Goal: Feedback & Contribution: Submit feedback/report problem

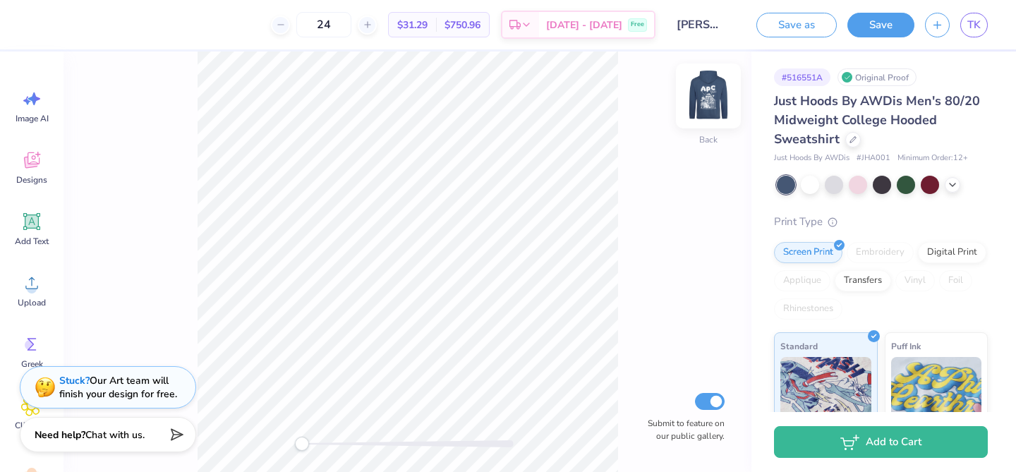
click at [707, 98] on img at bounding box center [708, 96] width 56 height 56
click at [837, 186] on div at bounding box center [834, 183] width 18 height 18
click at [888, 183] on div at bounding box center [882, 183] width 18 height 18
click at [951, 181] on icon at bounding box center [952, 183] width 11 height 11
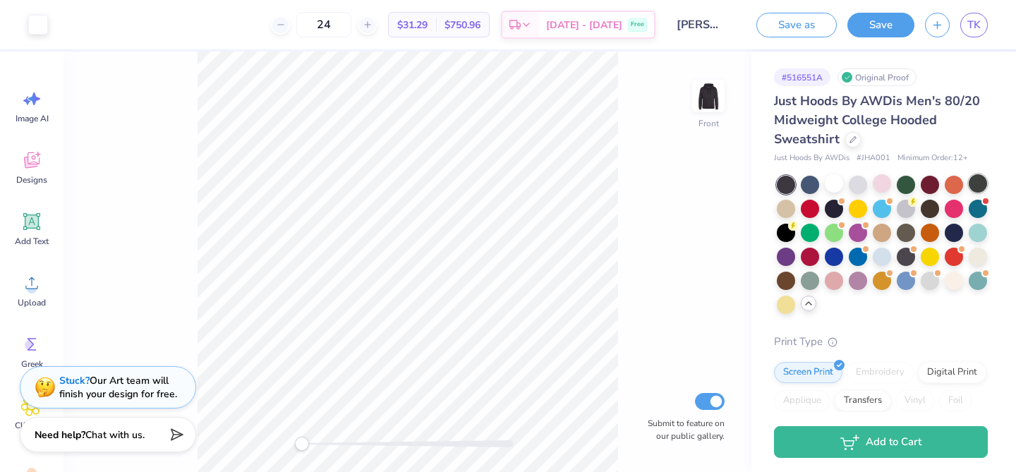
click at [976, 182] on div at bounding box center [978, 183] width 18 height 18
click at [787, 302] on div at bounding box center [786, 303] width 18 height 18
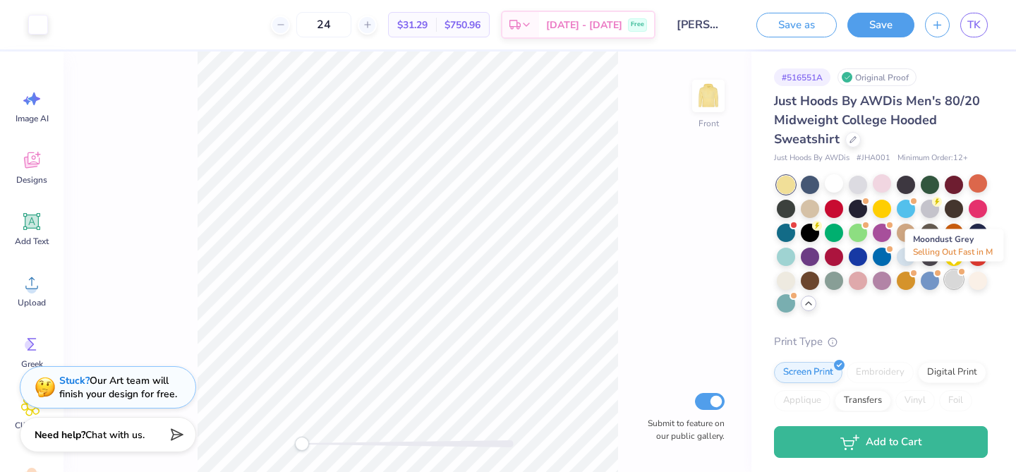
click at [954, 281] on div at bounding box center [954, 279] width 18 height 18
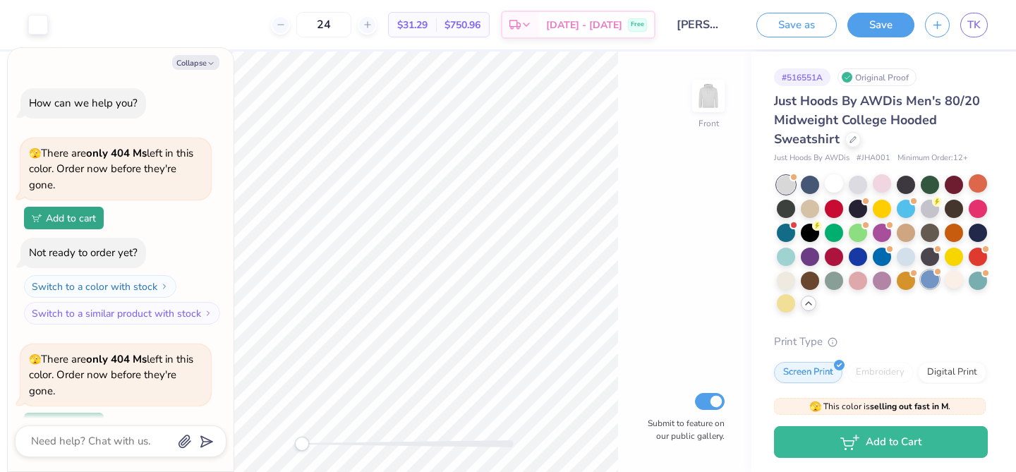
scroll to position [123, 0]
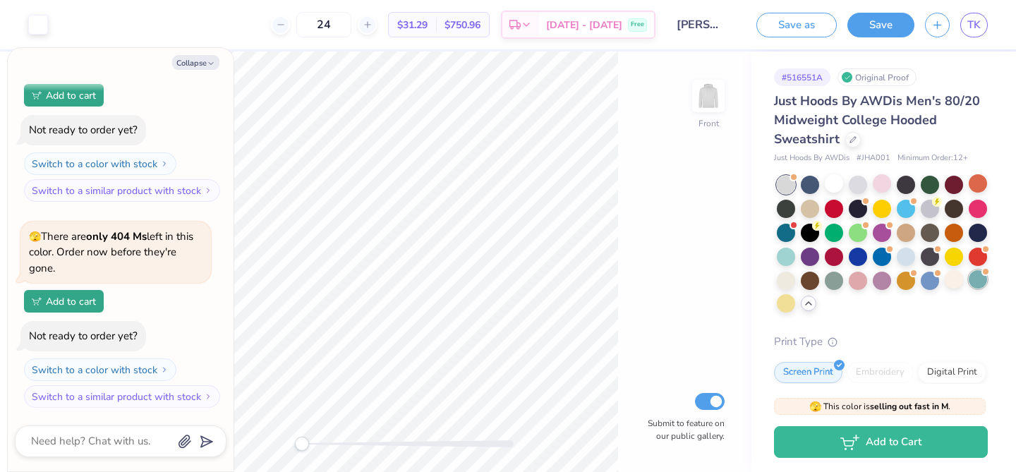
click at [979, 279] on div at bounding box center [978, 279] width 18 height 18
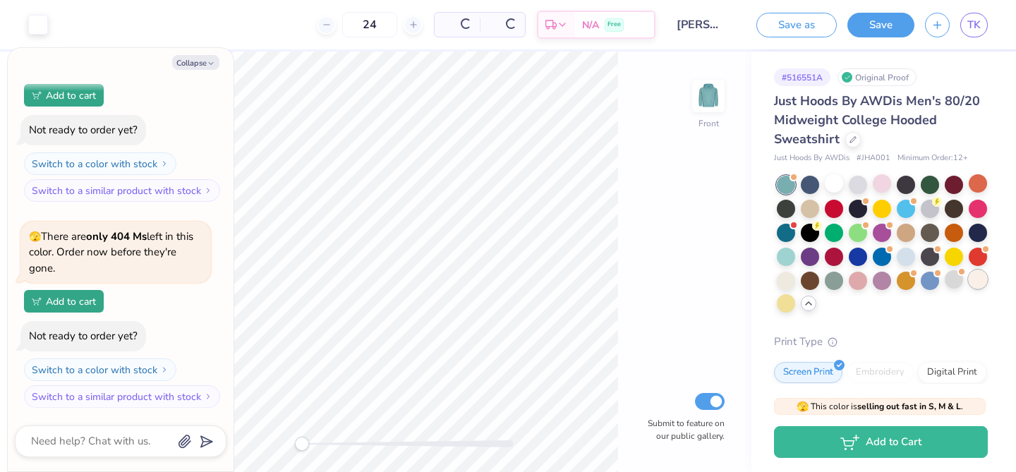
scroll to position [329, 0]
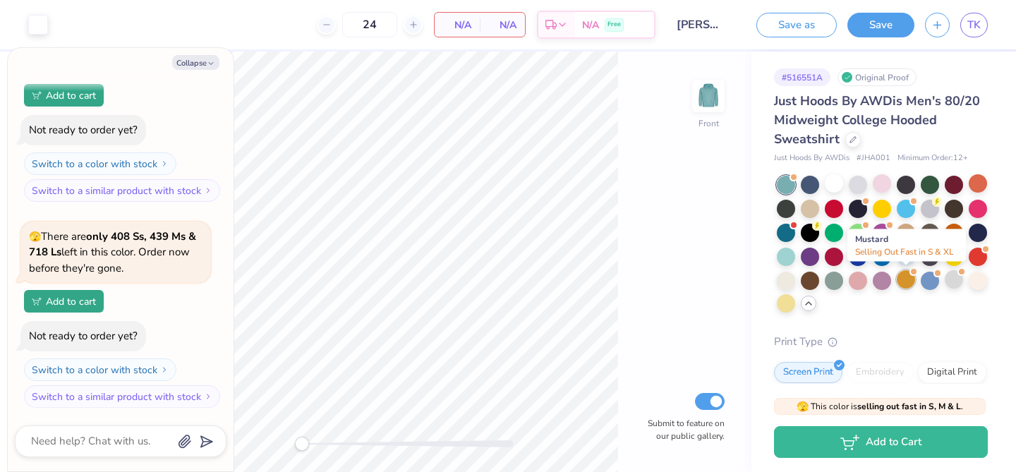
click at [904, 281] on div at bounding box center [906, 279] width 18 height 18
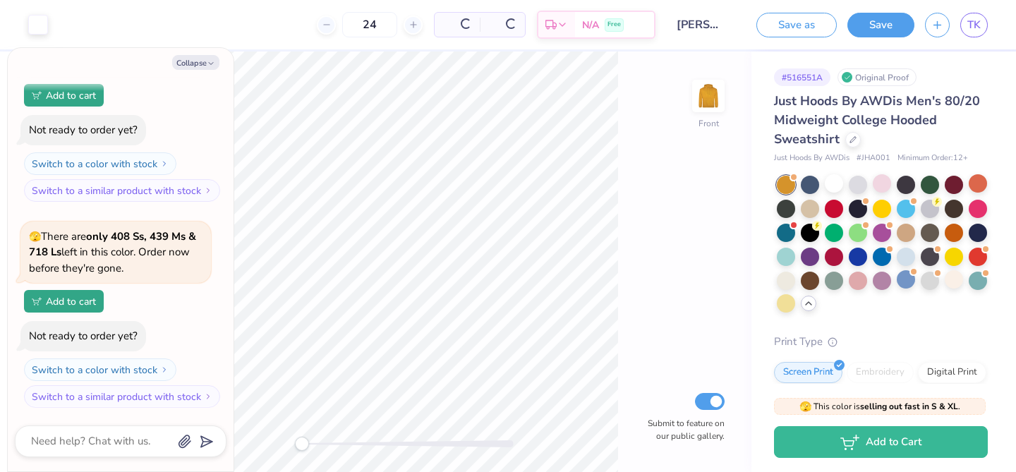
scroll to position [535, 0]
click at [809, 275] on div at bounding box center [810, 279] width 18 height 18
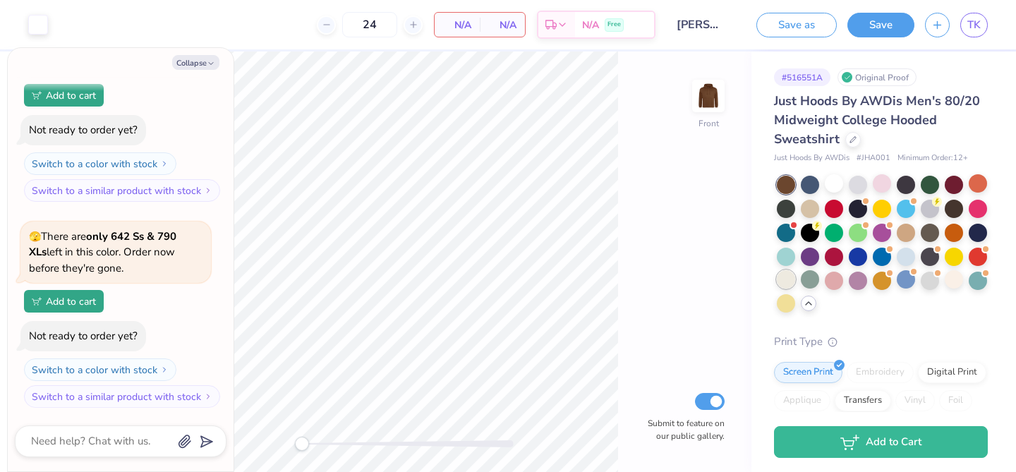
click at [792, 279] on div at bounding box center [786, 279] width 18 height 18
click at [793, 253] on div at bounding box center [786, 255] width 18 height 18
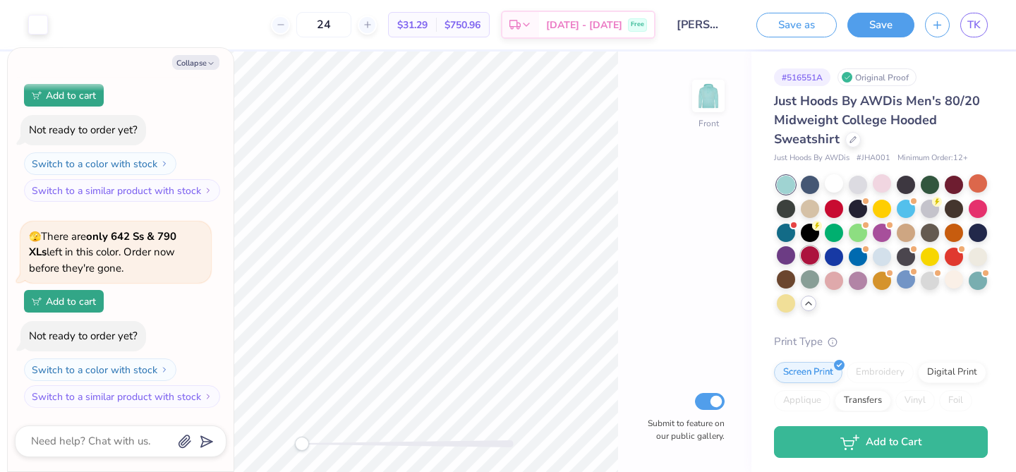
click at [816, 257] on div at bounding box center [810, 255] width 18 height 18
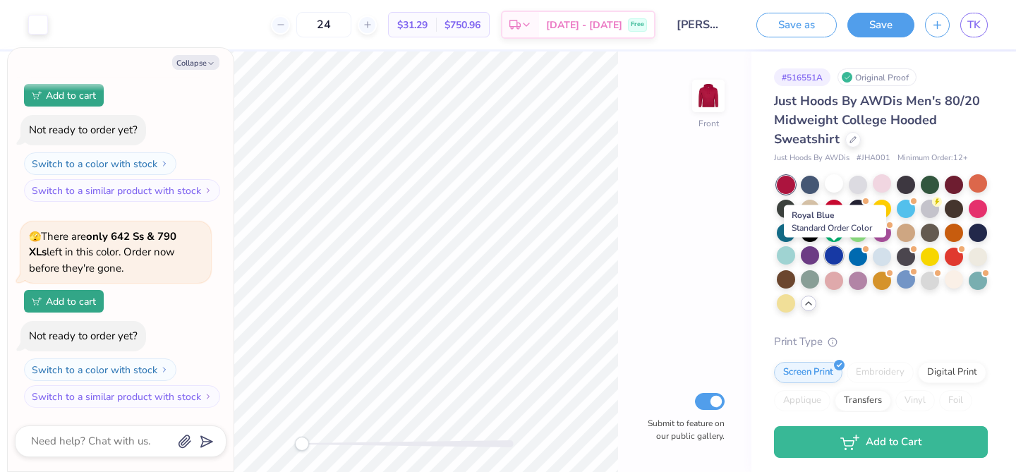
click at [835, 258] on div at bounding box center [834, 255] width 18 height 18
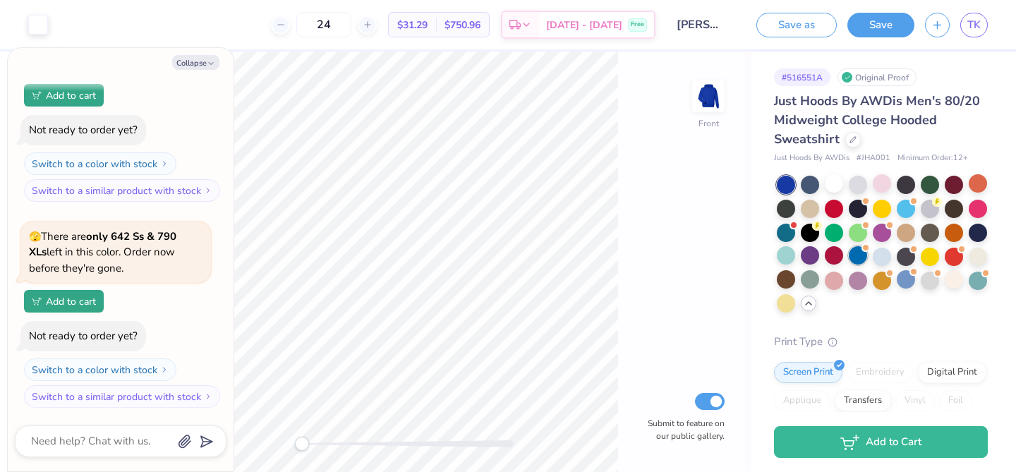
click at [866, 260] on div at bounding box center [858, 255] width 18 height 18
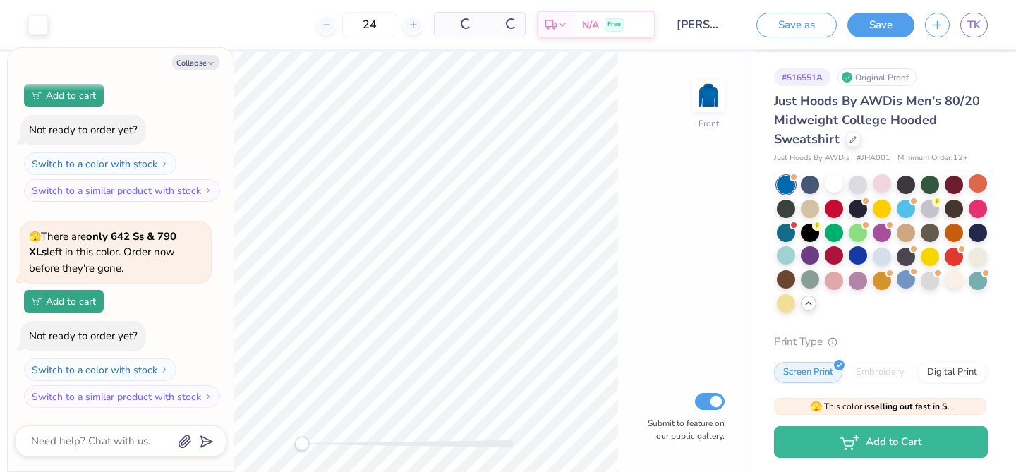
scroll to position [741, 0]
click at [884, 259] on div at bounding box center [882, 255] width 18 height 18
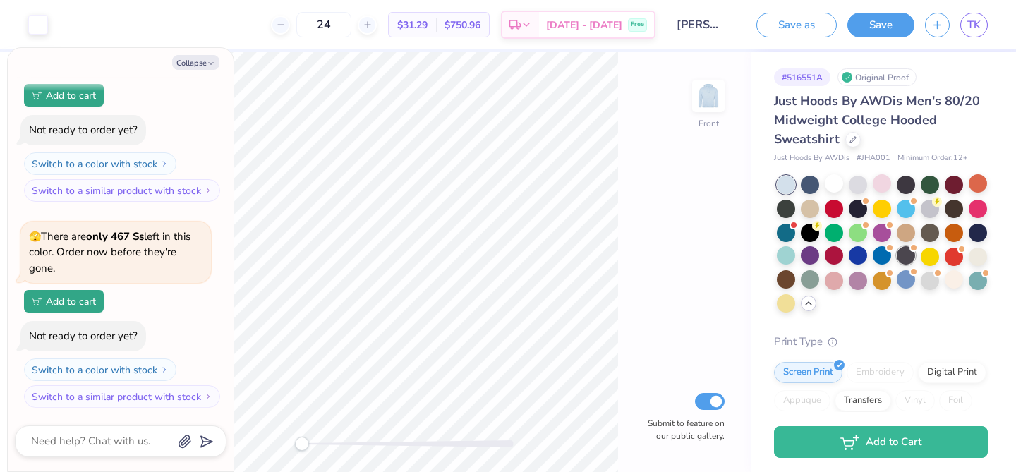
click at [912, 261] on div at bounding box center [906, 255] width 18 height 18
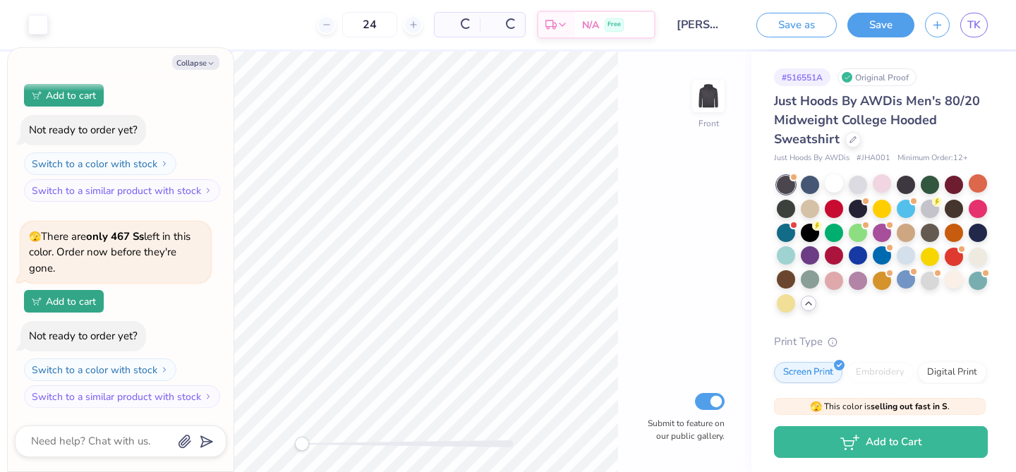
scroll to position [947, 0]
click at [928, 260] on div at bounding box center [930, 255] width 18 height 18
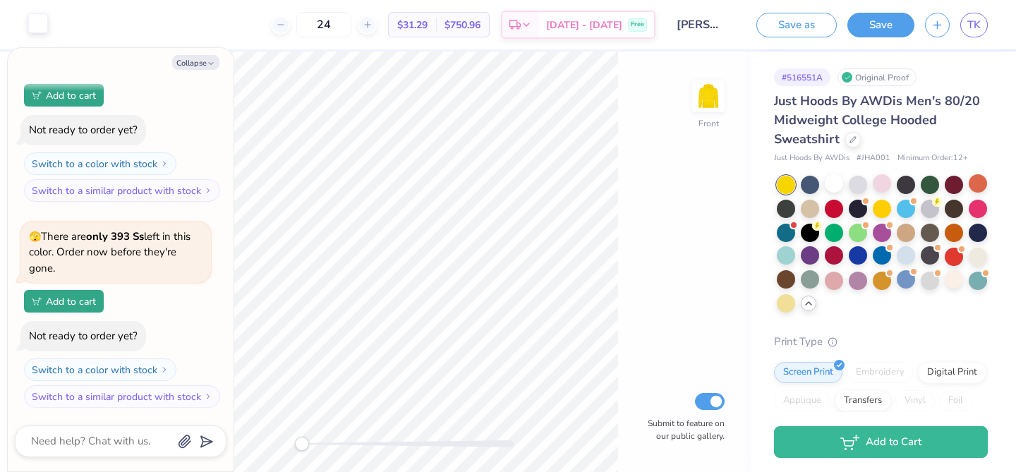
click at [44, 22] on div at bounding box center [38, 23] width 20 height 20
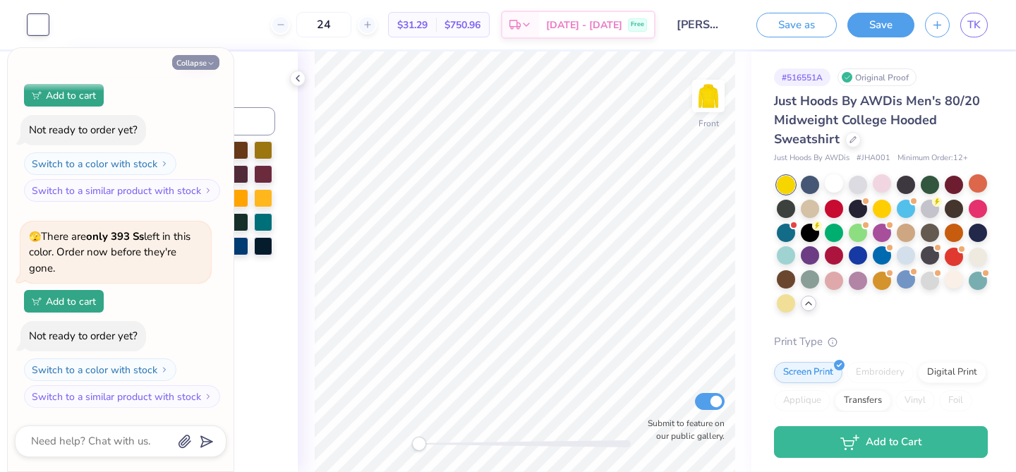
click at [207, 61] on icon "button" at bounding box center [211, 63] width 8 height 8
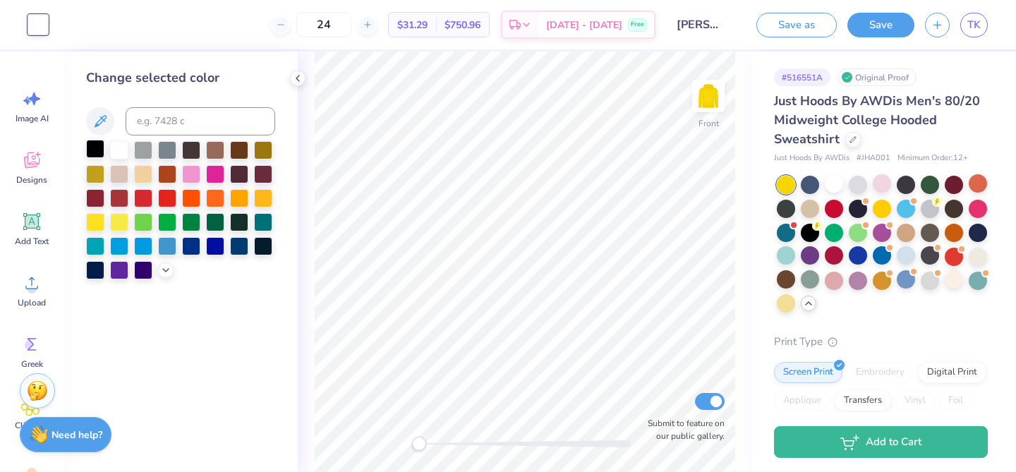
click at [99, 147] on div at bounding box center [95, 149] width 18 height 18
click at [123, 146] on div at bounding box center [119, 149] width 18 height 18
click at [812, 186] on div at bounding box center [810, 183] width 18 height 18
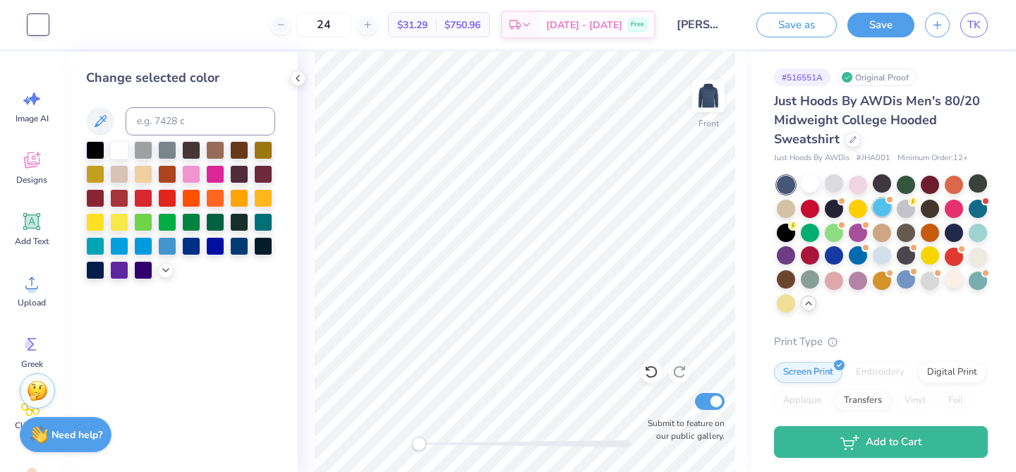
click at [880, 207] on div at bounding box center [882, 207] width 18 height 18
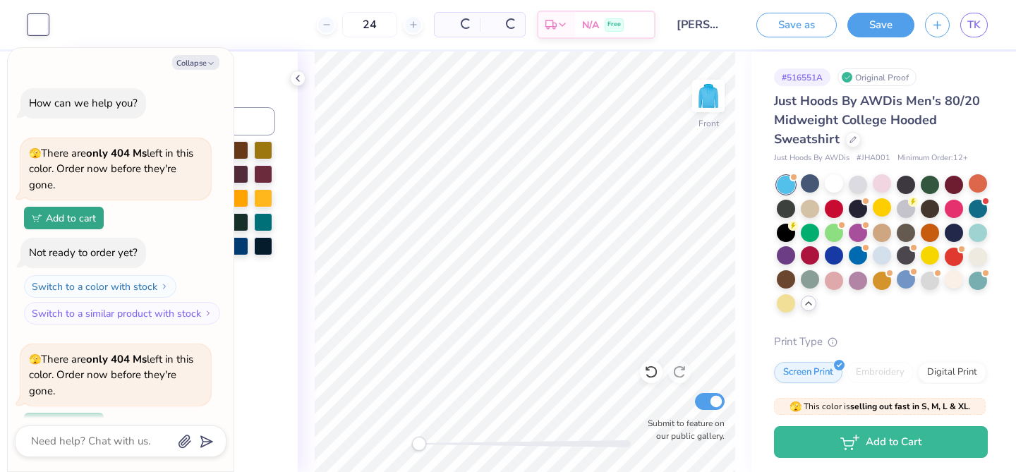
scroll to position [1153, 0]
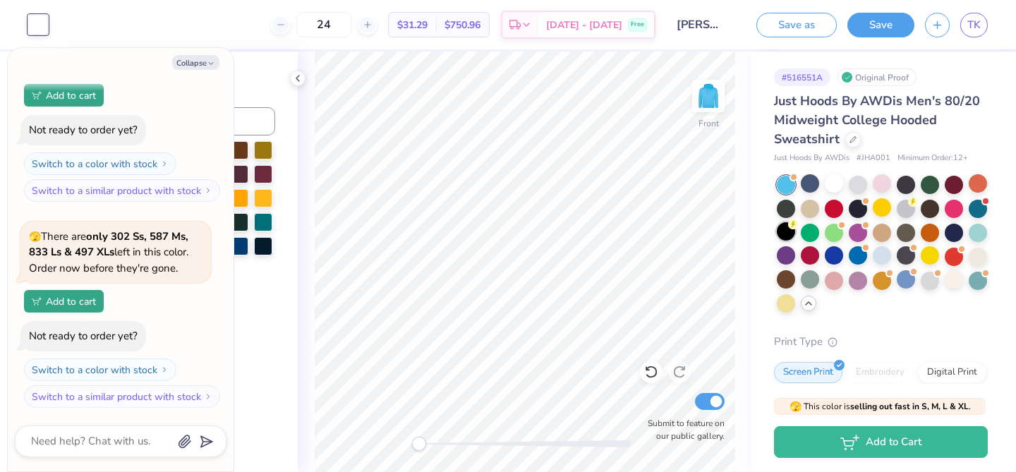
click at [784, 239] on div at bounding box center [786, 231] width 18 height 18
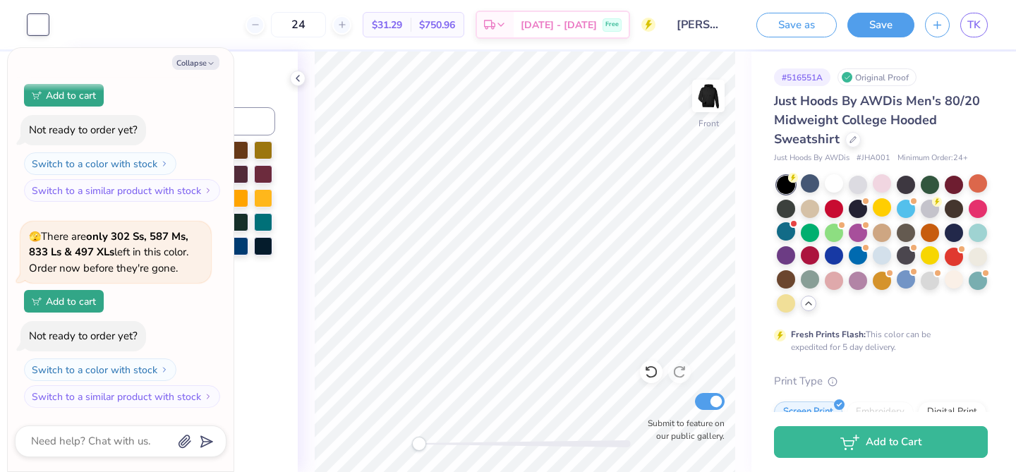
click at [789, 186] on div at bounding box center [786, 185] width 18 height 18
click at [782, 187] on div at bounding box center [786, 185] width 18 height 18
click at [789, 213] on div at bounding box center [786, 207] width 18 height 18
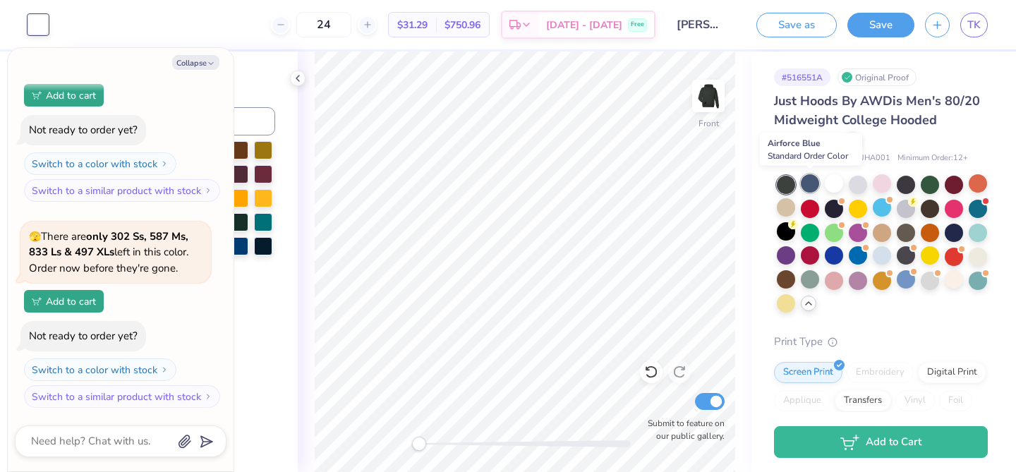
click at [811, 181] on div at bounding box center [810, 183] width 18 height 18
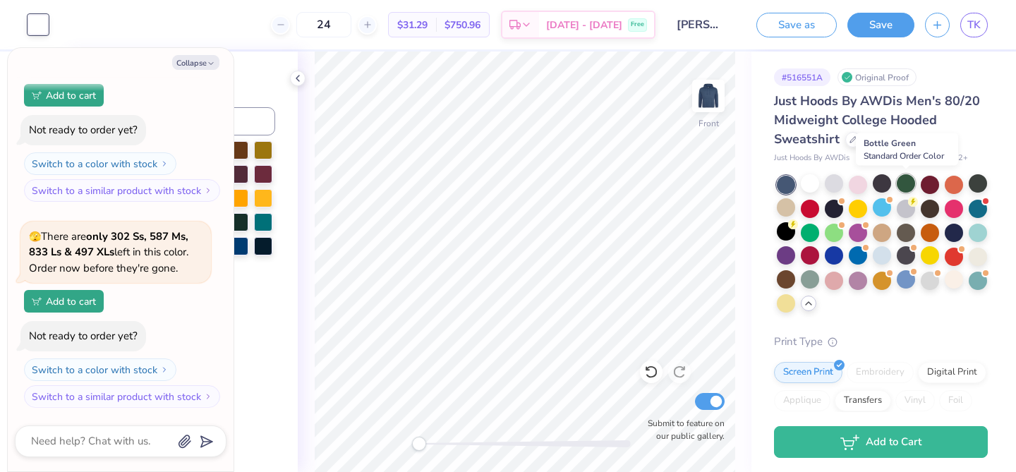
click at [911, 185] on div at bounding box center [906, 183] width 18 height 18
click at [928, 185] on div at bounding box center [930, 183] width 18 height 18
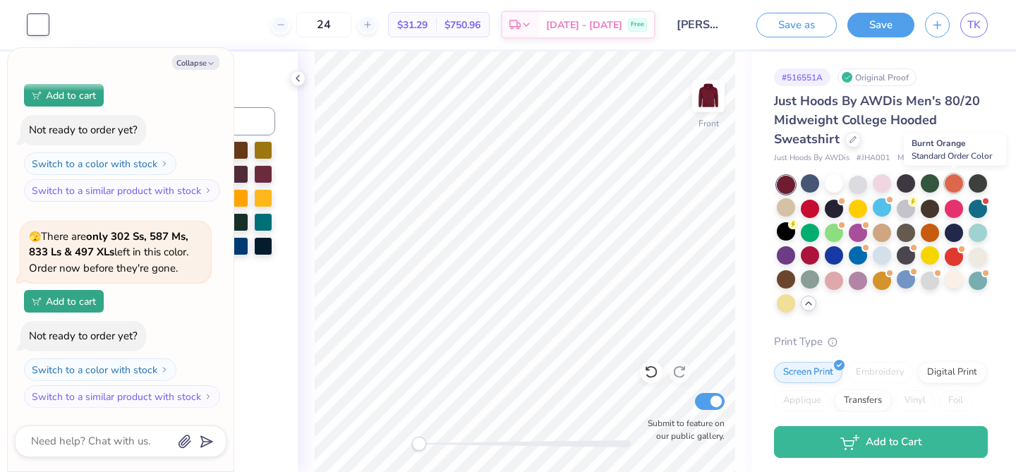
click at [953, 184] on div at bounding box center [954, 183] width 18 height 18
click at [972, 183] on div at bounding box center [978, 183] width 18 height 18
click at [971, 183] on div at bounding box center [978, 183] width 18 height 18
click at [928, 185] on div at bounding box center [930, 183] width 18 height 18
click at [905, 183] on div at bounding box center [906, 183] width 18 height 18
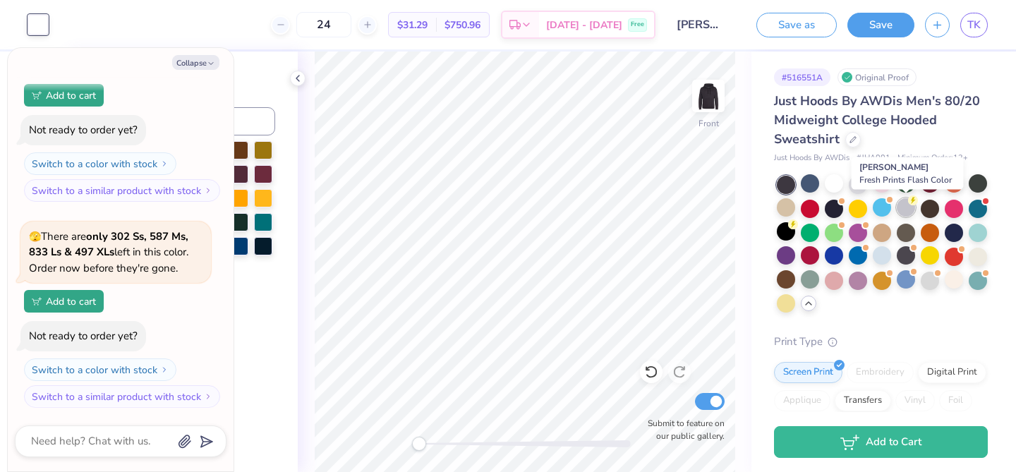
click at [911, 209] on div at bounding box center [906, 207] width 18 height 18
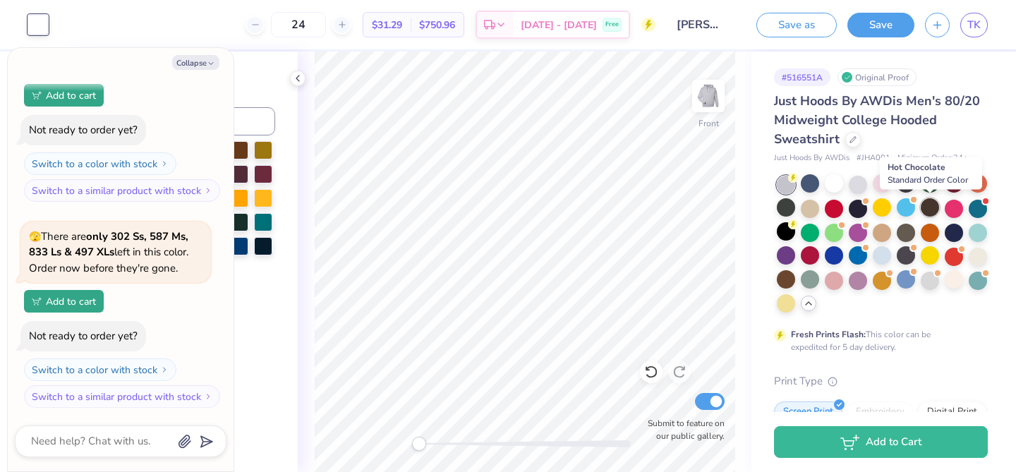
click at [931, 208] on div at bounding box center [930, 207] width 18 height 18
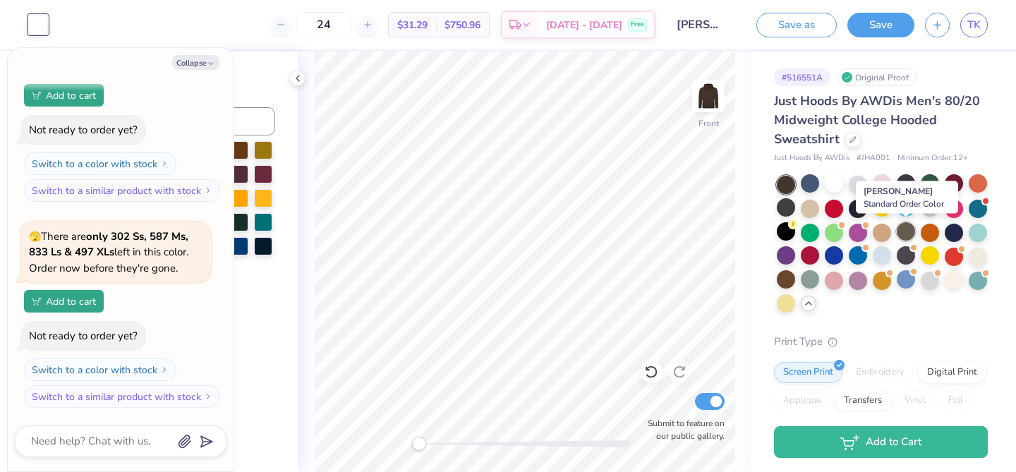
click at [905, 231] on div at bounding box center [906, 231] width 18 height 18
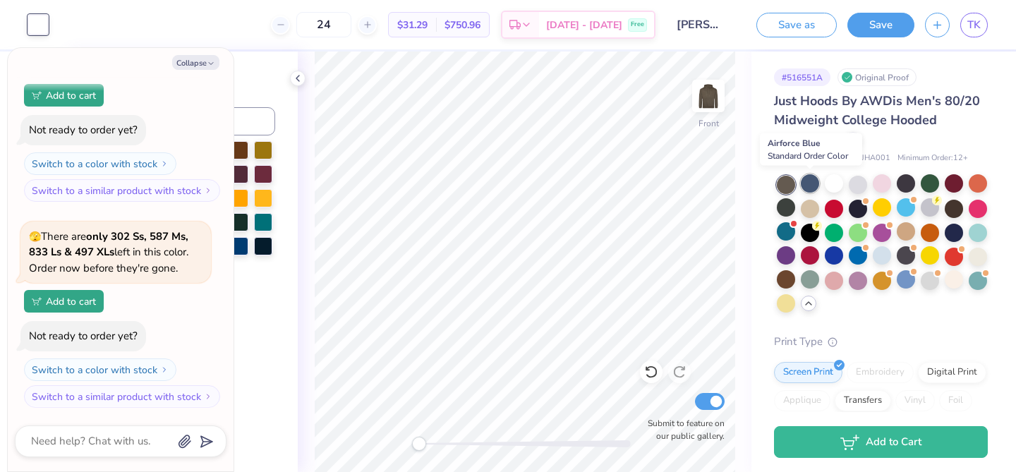
click at [815, 183] on div at bounding box center [810, 183] width 18 height 18
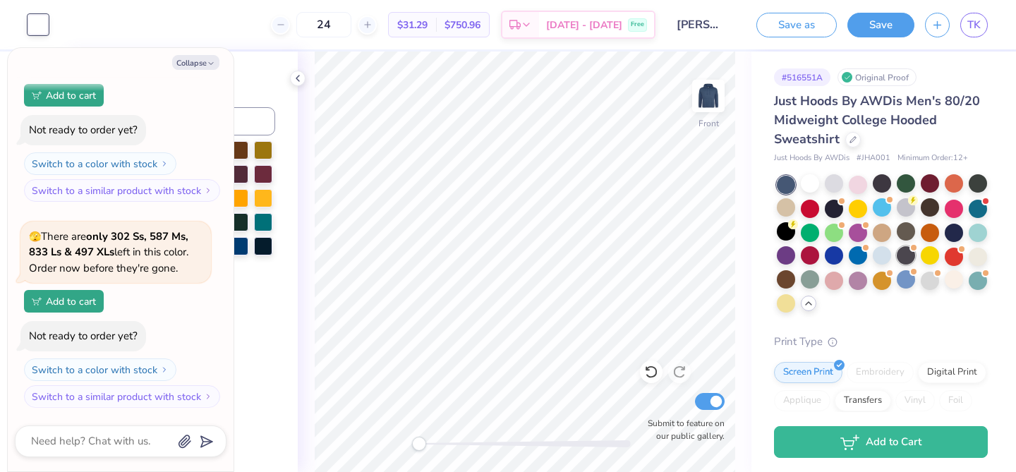
click at [906, 258] on div at bounding box center [906, 255] width 18 height 18
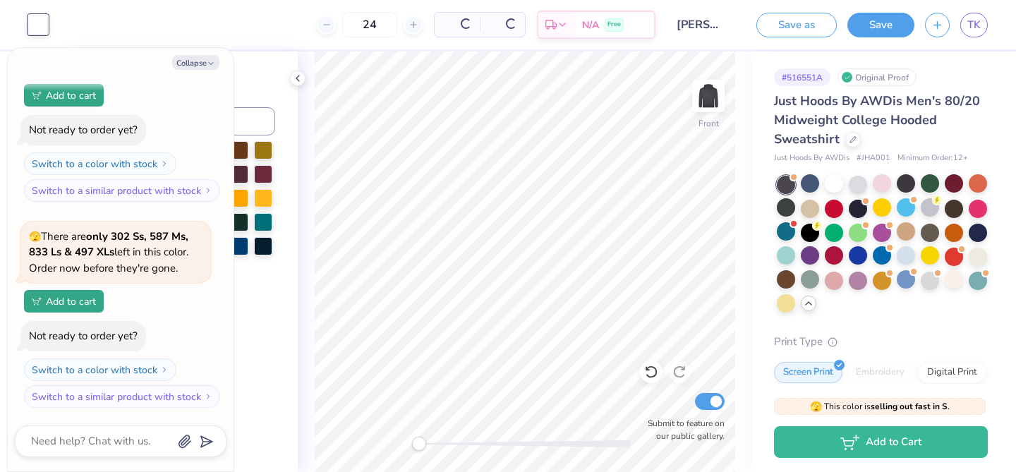
scroll to position [1359, 0]
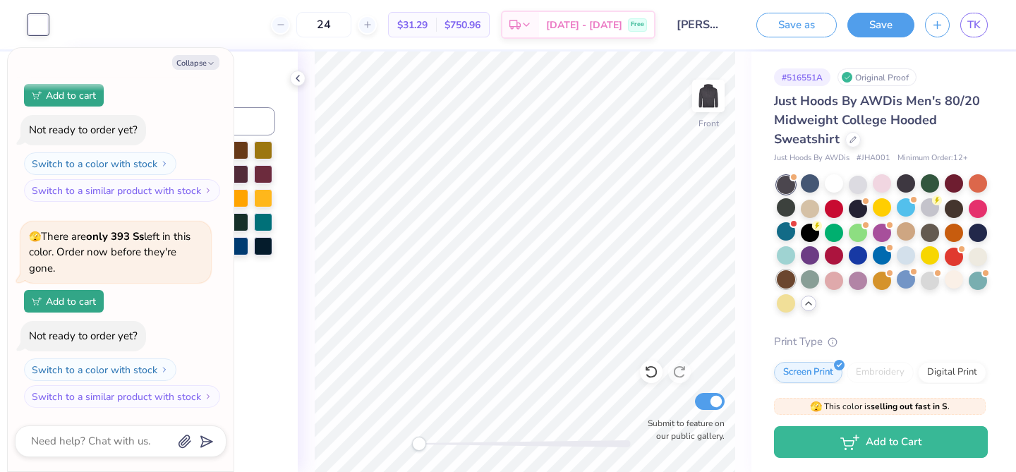
click at [785, 274] on div at bounding box center [786, 279] width 18 height 18
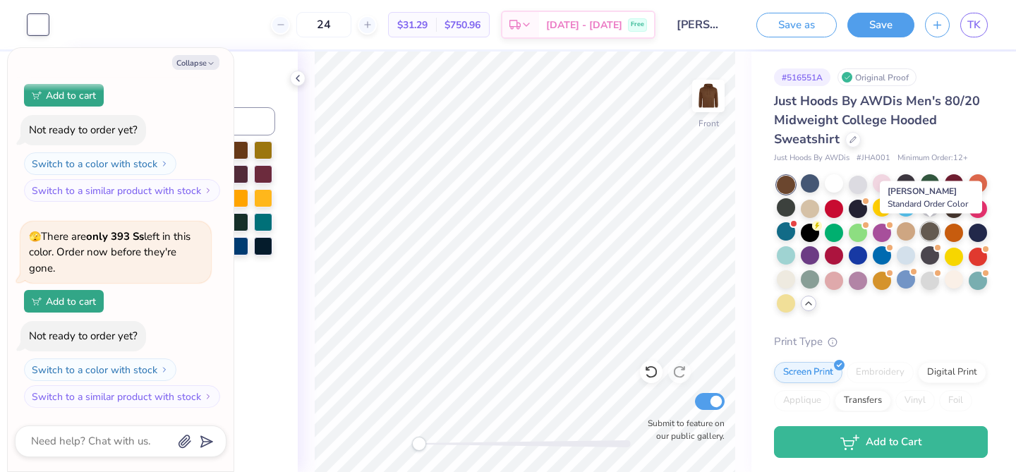
click at [928, 230] on div at bounding box center [930, 231] width 18 height 18
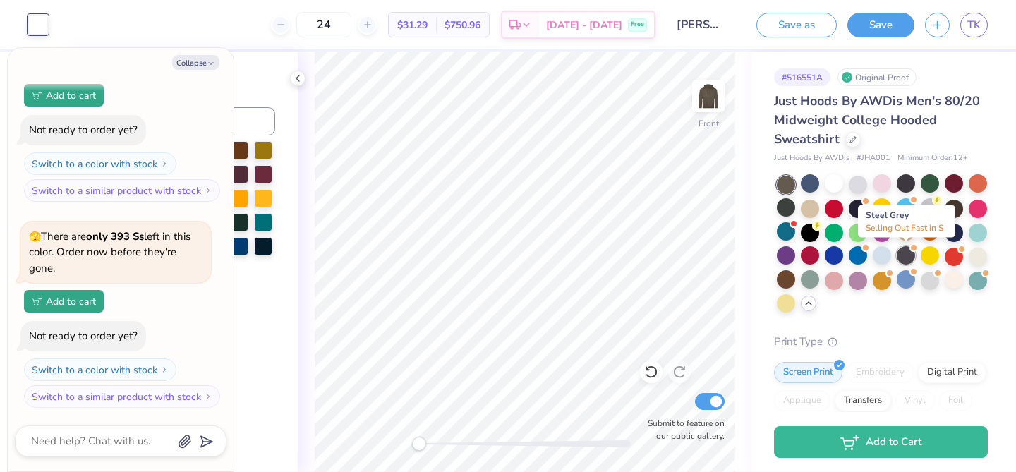
click at [906, 254] on div at bounding box center [906, 255] width 18 height 18
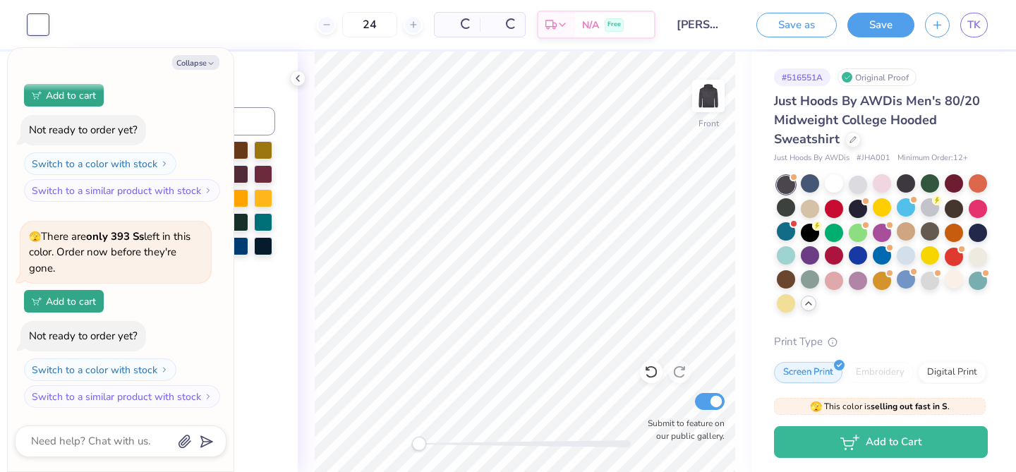
scroll to position [1565, 0]
click at [912, 182] on div at bounding box center [906, 183] width 18 height 18
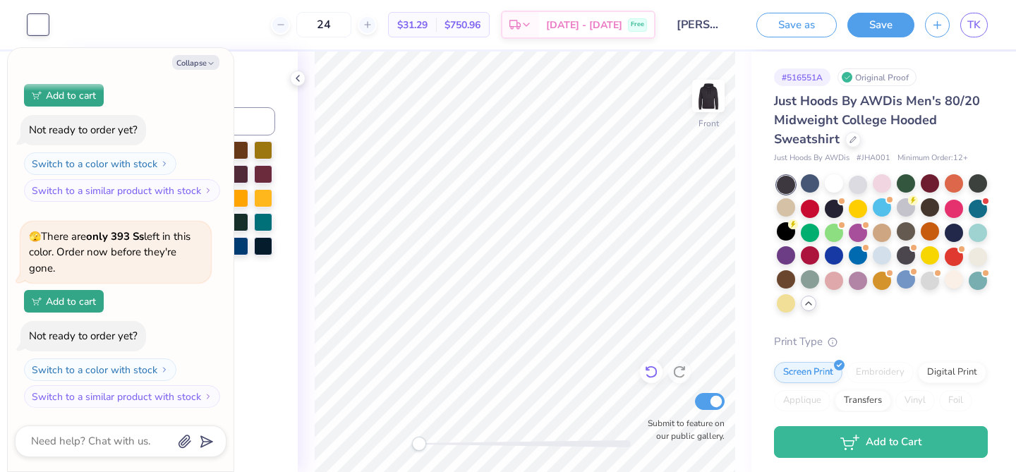
click at [649, 370] on icon at bounding box center [647, 369] width 3 height 3
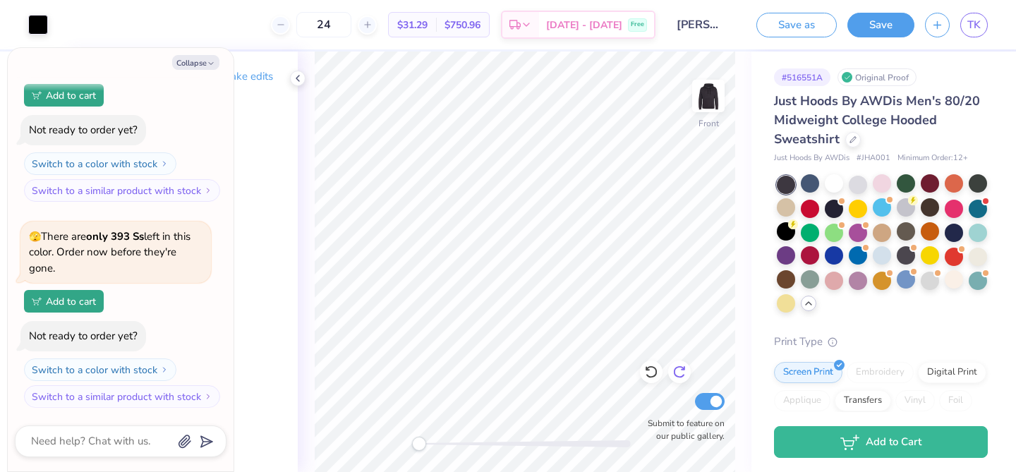
click at [682, 368] on icon at bounding box center [679, 372] width 12 height 13
click at [302, 80] on icon at bounding box center [297, 78] width 11 height 11
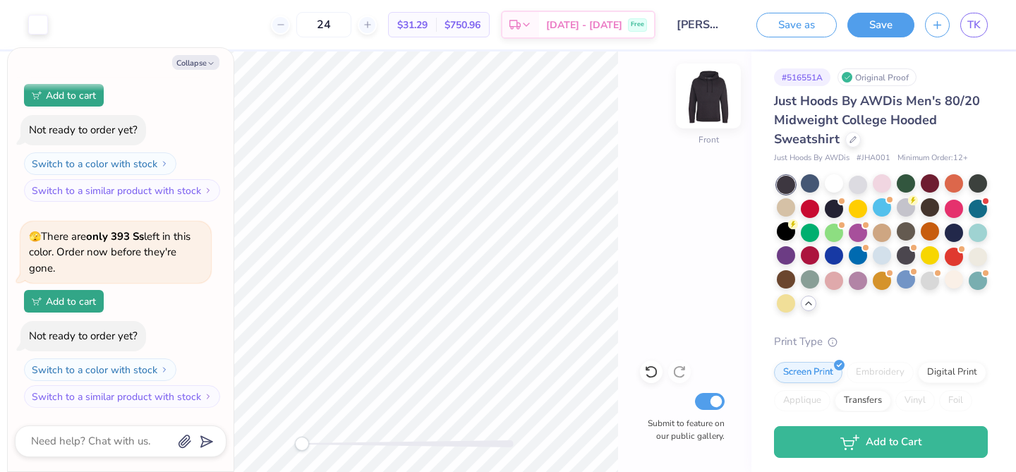
click at [696, 95] on img at bounding box center [708, 96] width 56 height 56
click at [951, 231] on div at bounding box center [954, 231] width 18 height 18
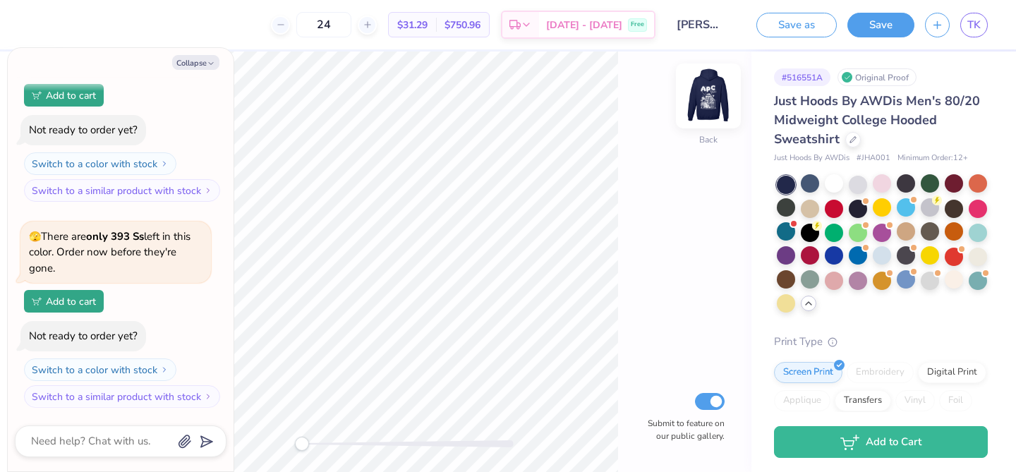
click at [712, 110] on img at bounding box center [708, 96] width 56 height 56
click at [188, 63] on button "Collapse" at bounding box center [195, 62] width 47 height 15
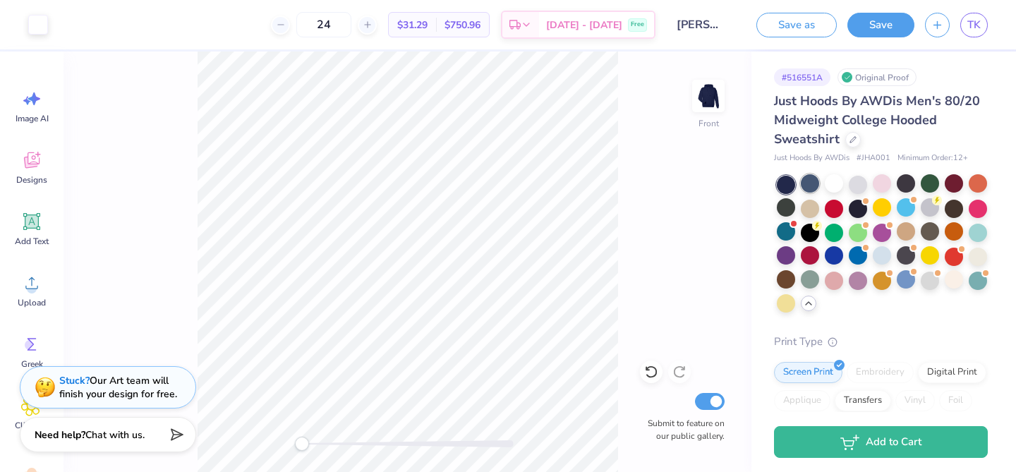
click at [801, 185] on div at bounding box center [810, 183] width 18 height 18
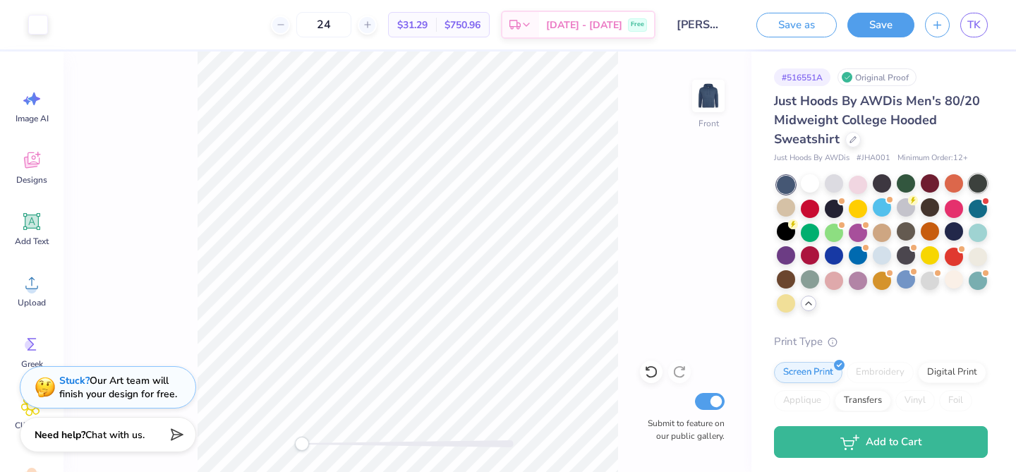
click at [969, 188] on div at bounding box center [978, 183] width 18 height 18
click at [812, 258] on div at bounding box center [810, 255] width 18 height 18
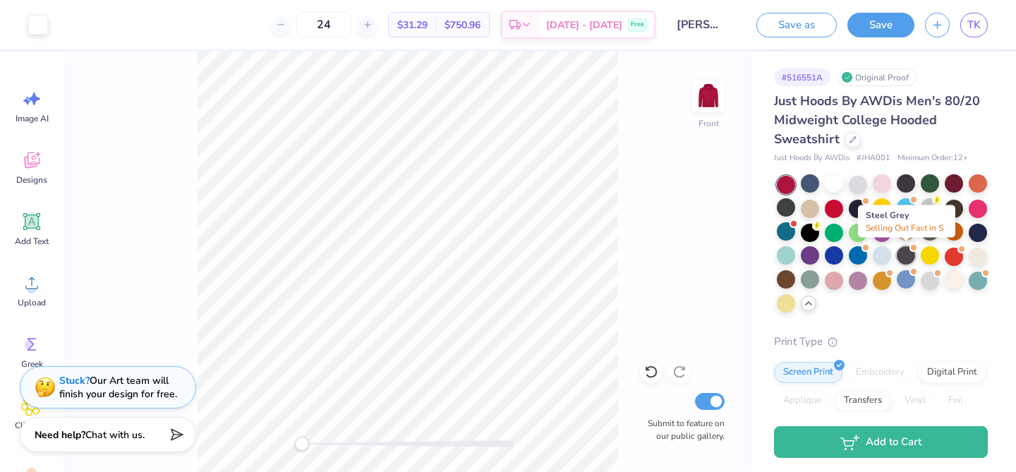
click at [914, 257] on div at bounding box center [906, 255] width 18 height 18
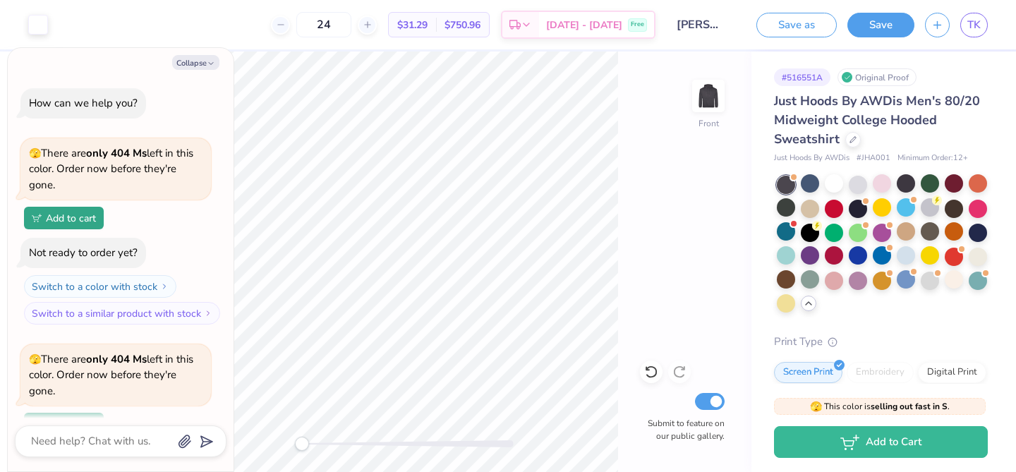
scroll to position [1771, 0]
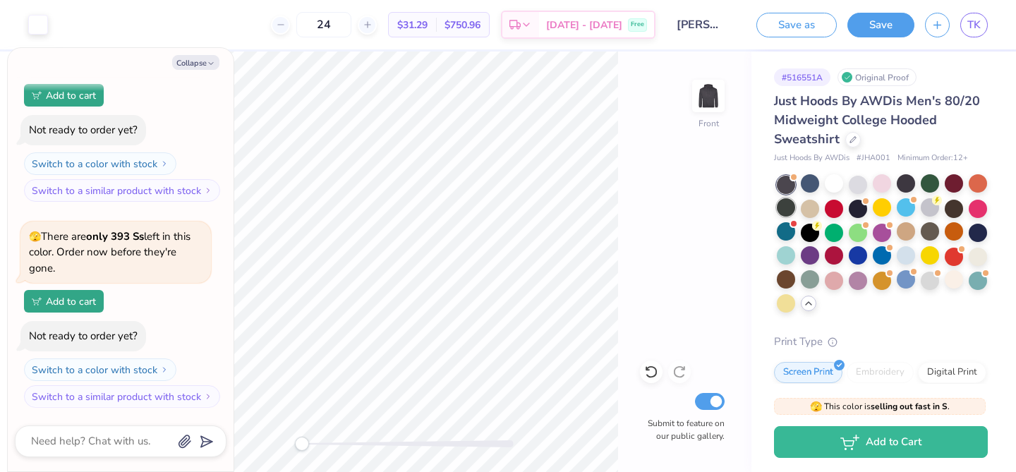
click at [781, 210] on div at bounding box center [786, 207] width 18 height 18
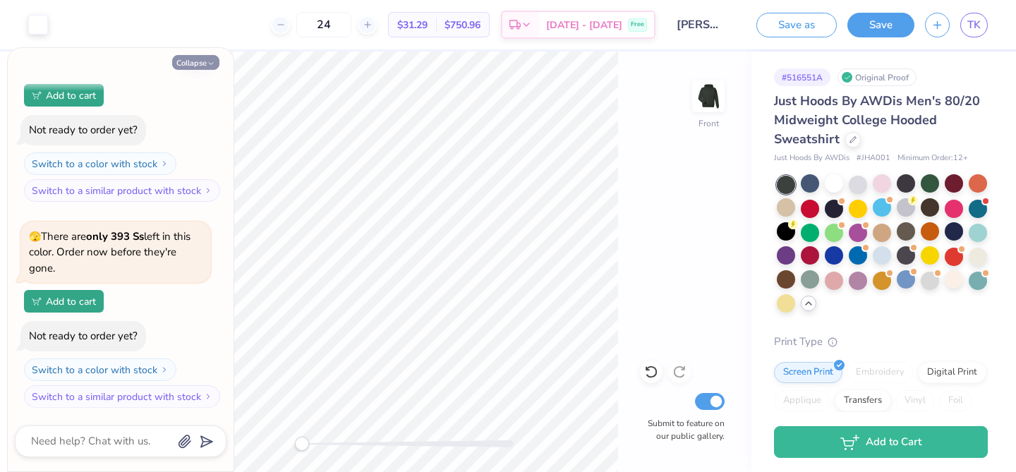
click at [194, 61] on button "Collapse" at bounding box center [195, 62] width 47 height 15
type textarea "x"
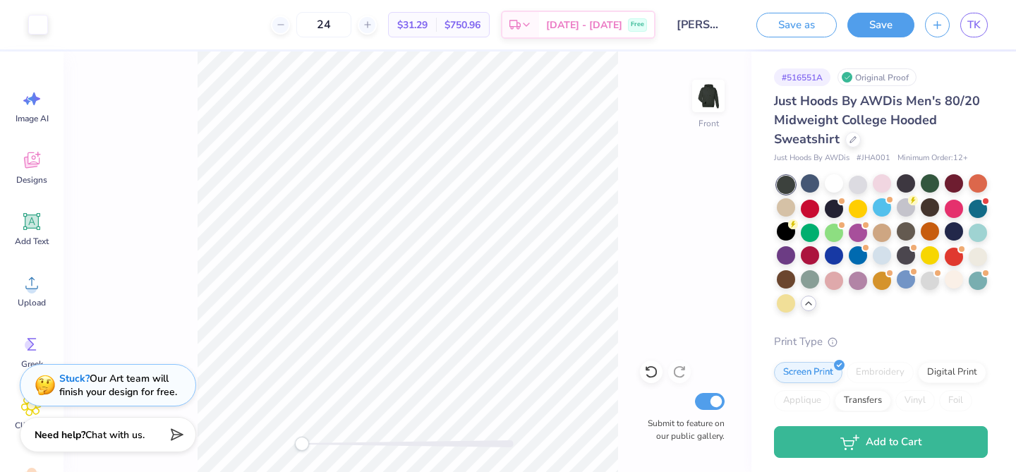
click at [124, 380] on div "Stuck? Our Art team will finish your design for free." at bounding box center [118, 385] width 118 height 27
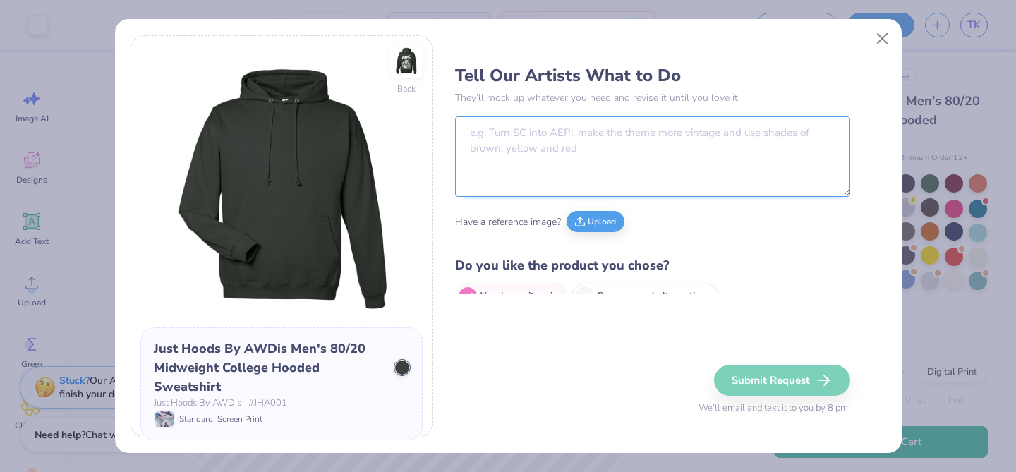
click at [553, 144] on textarea at bounding box center [652, 156] width 395 height 80
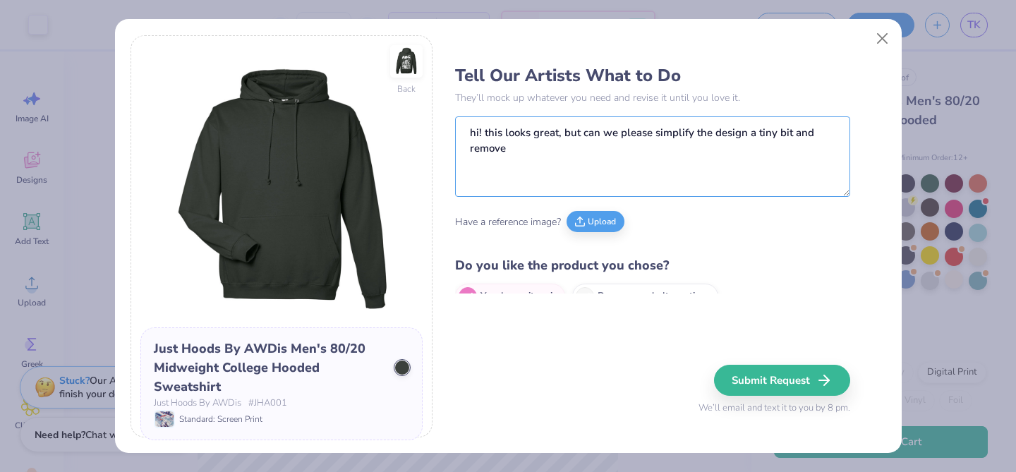
scroll to position [1, 0]
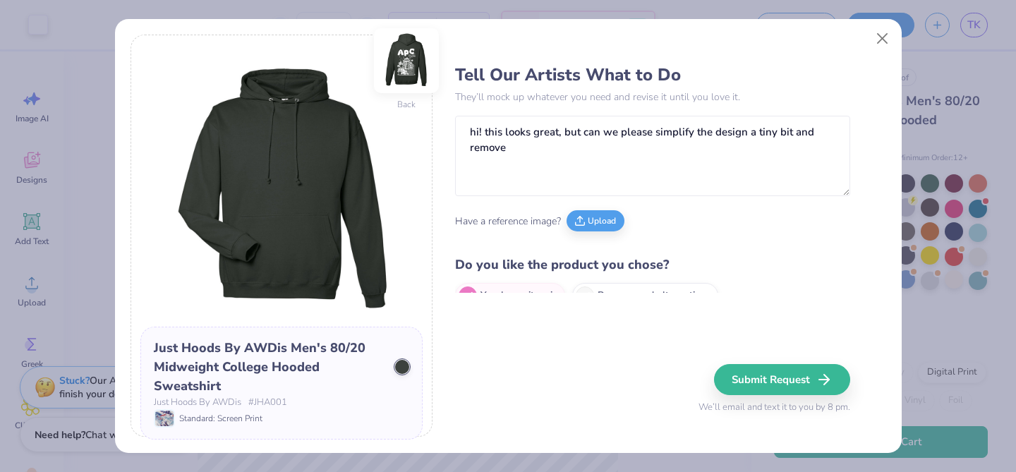
click at [399, 61] on img at bounding box center [406, 60] width 65 height 65
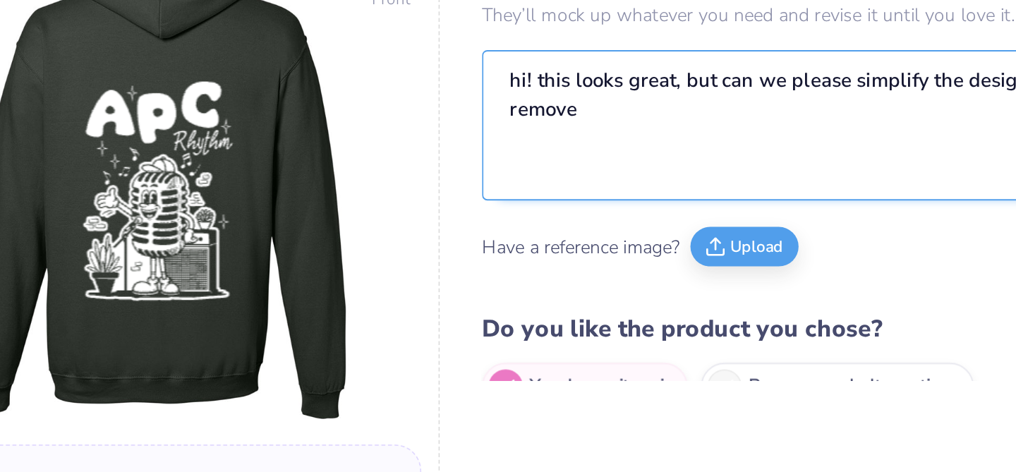
click at [544, 151] on textarea "hi! this looks great, but can we please simplify the design a tiny bit and remo…" at bounding box center [652, 156] width 395 height 80
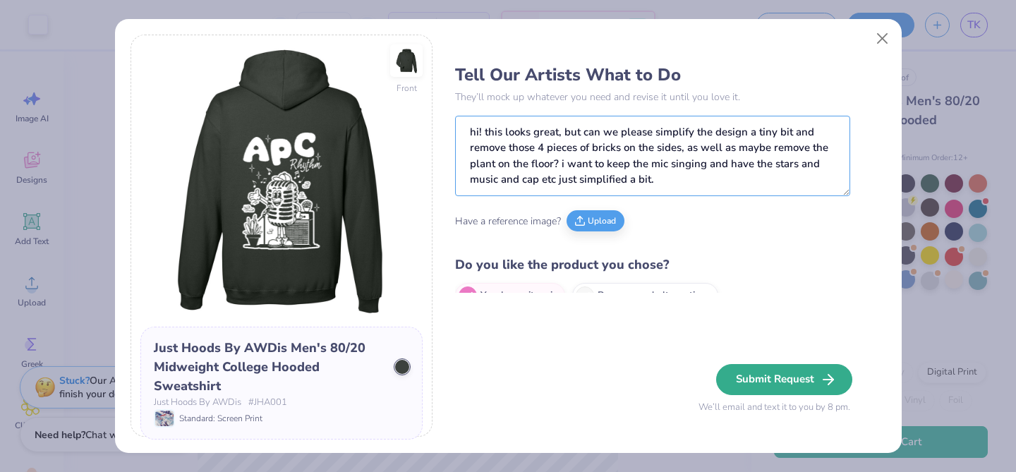
type textarea "hi! this looks great, but can we please simplify the design a tiny bit and remo…"
click at [816, 385] on button "Submit Request" at bounding box center [784, 379] width 136 height 31
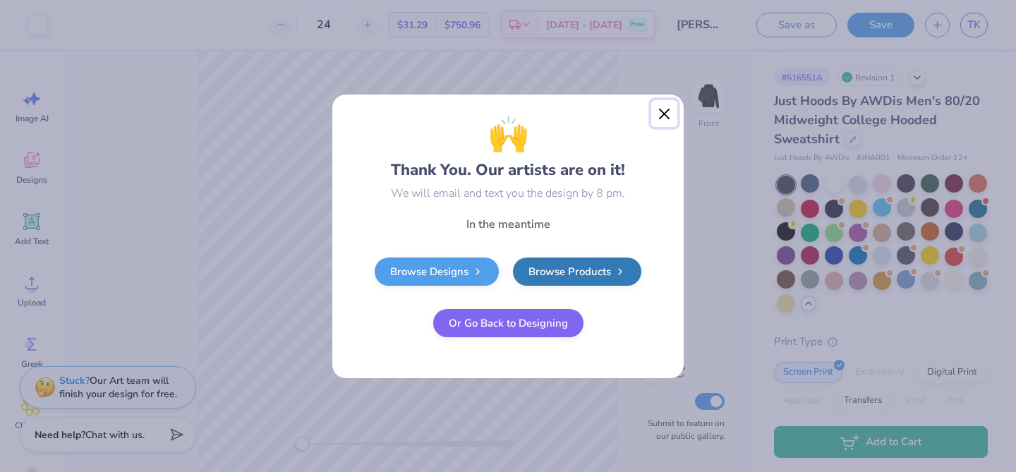
click at [667, 116] on button "Close" at bounding box center [664, 113] width 27 height 27
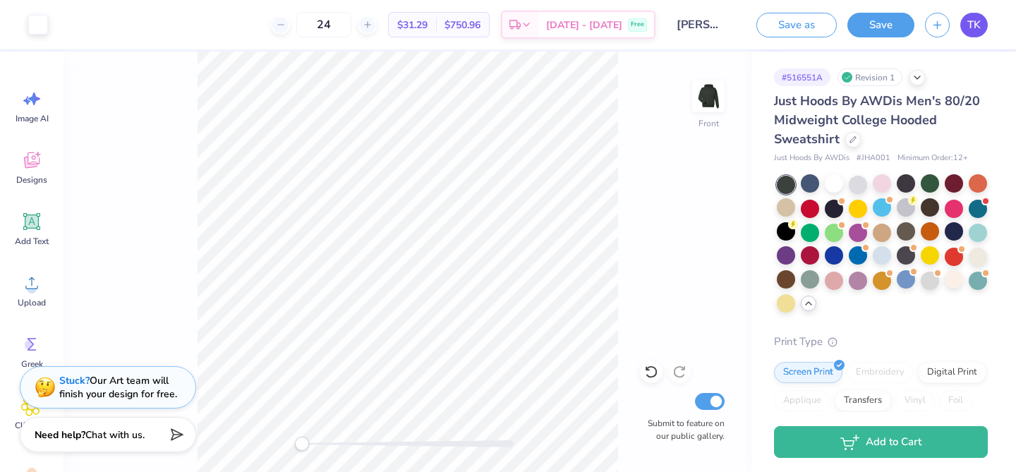
click at [968, 26] on span "TK" at bounding box center [973, 25] width 13 height 16
